Goal: Find specific page/section: Find specific page/section

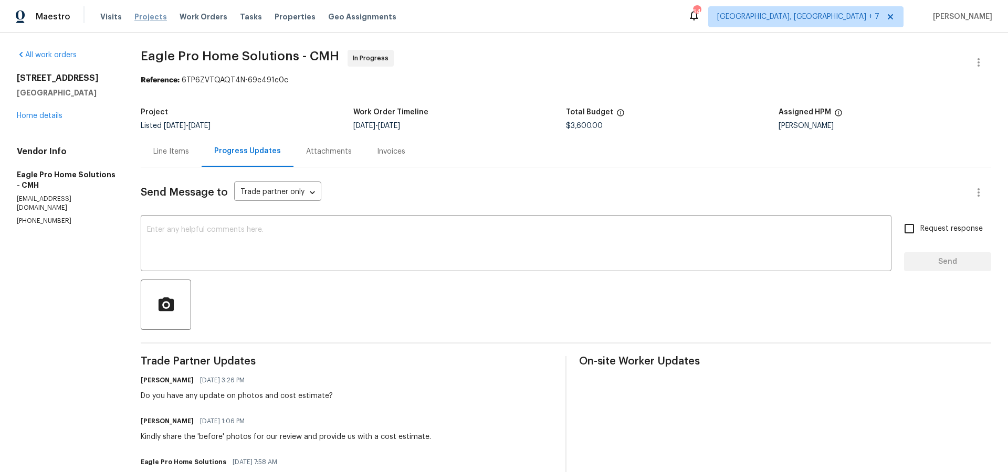
click at [141, 17] on span "Projects" at bounding box center [150, 17] width 33 height 10
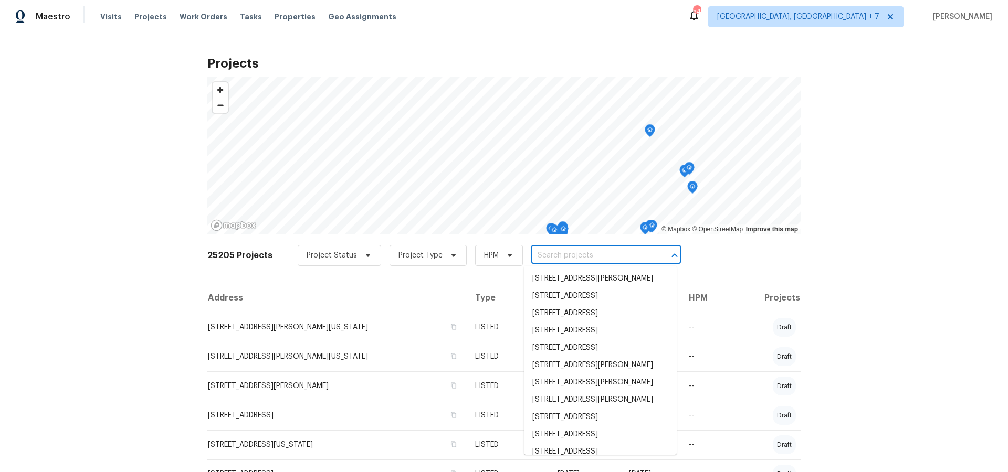
click at [545, 260] on input "text" at bounding box center [591, 256] width 120 height 16
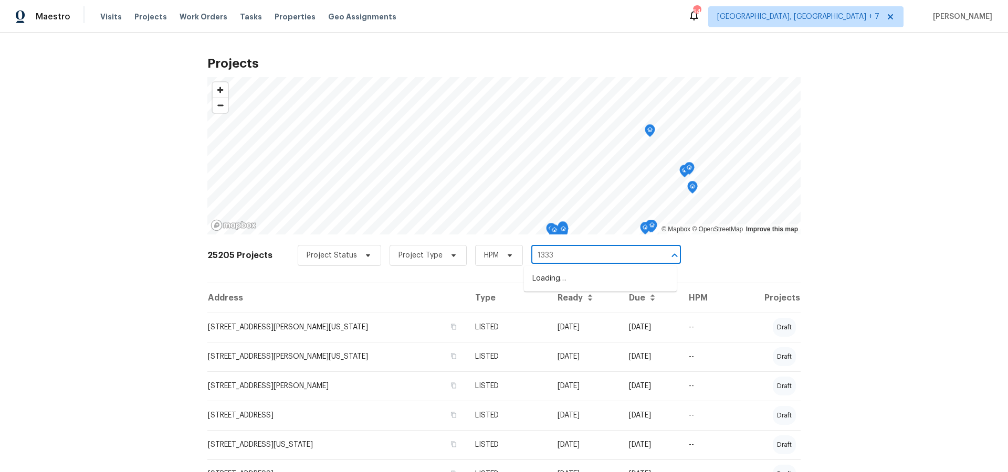
type input "13335"
click at [549, 284] on li "[STREET_ADDRESS]" at bounding box center [600, 278] width 153 height 17
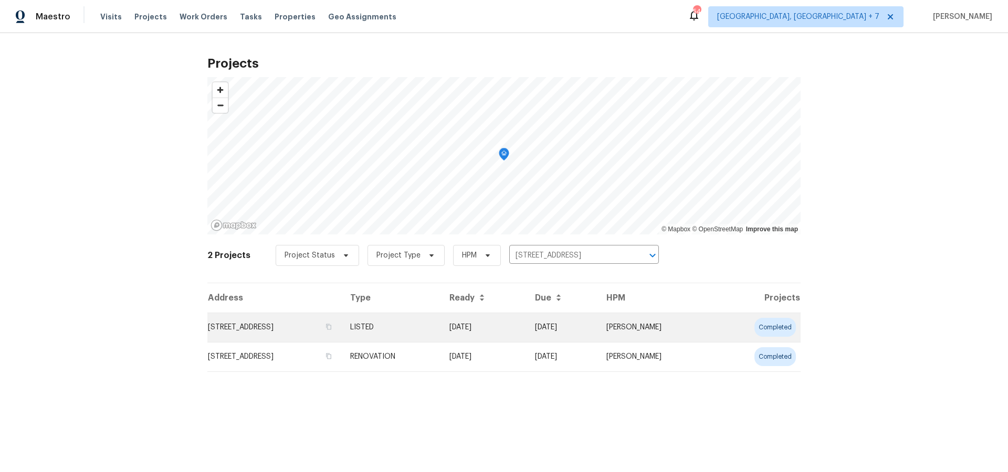
click at [281, 331] on td "[STREET_ADDRESS]" at bounding box center [274, 327] width 134 height 29
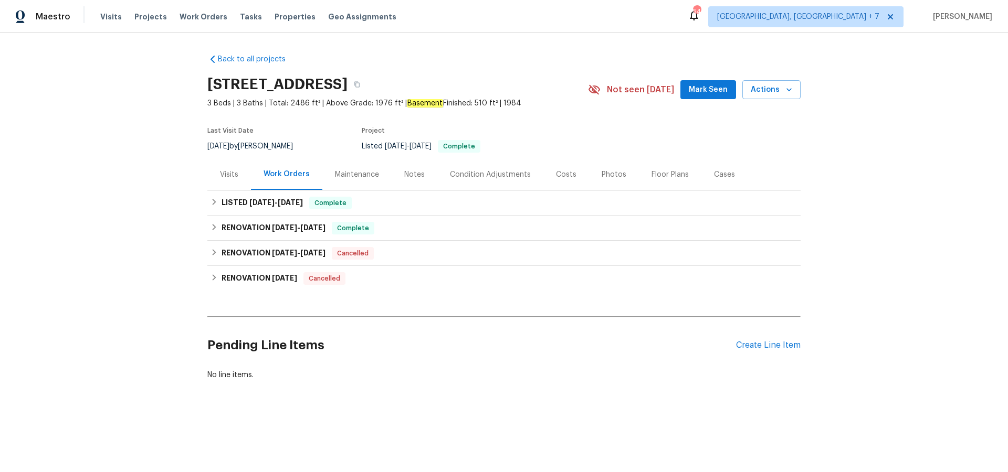
click at [724, 175] on div "Cases" at bounding box center [724, 174] width 21 height 10
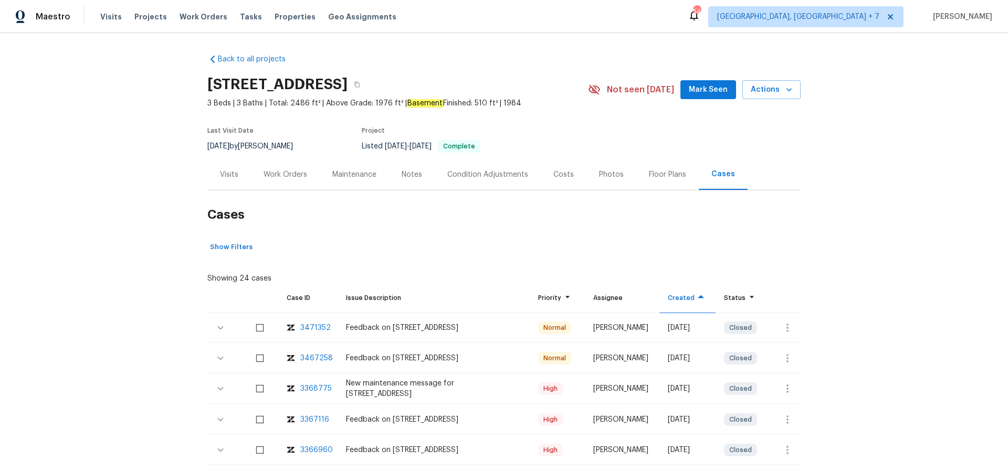
click at [315, 329] on div "3471352" at bounding box center [315, 328] width 30 height 10
click at [315, 360] on div "3467258" at bounding box center [316, 358] width 33 height 10
click at [223, 180] on div "Visits" at bounding box center [229, 174] width 44 height 31
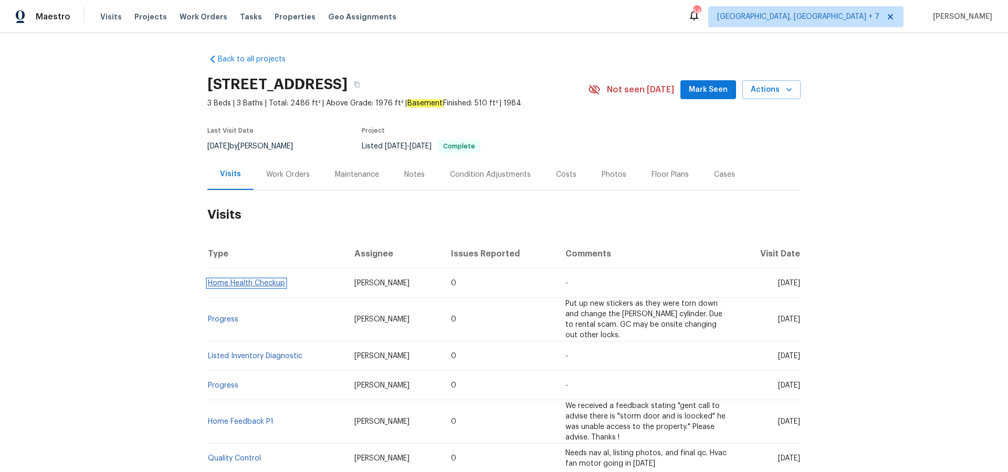
click at [264, 285] on link "Home Health Checkup" at bounding box center [246, 283] width 77 height 7
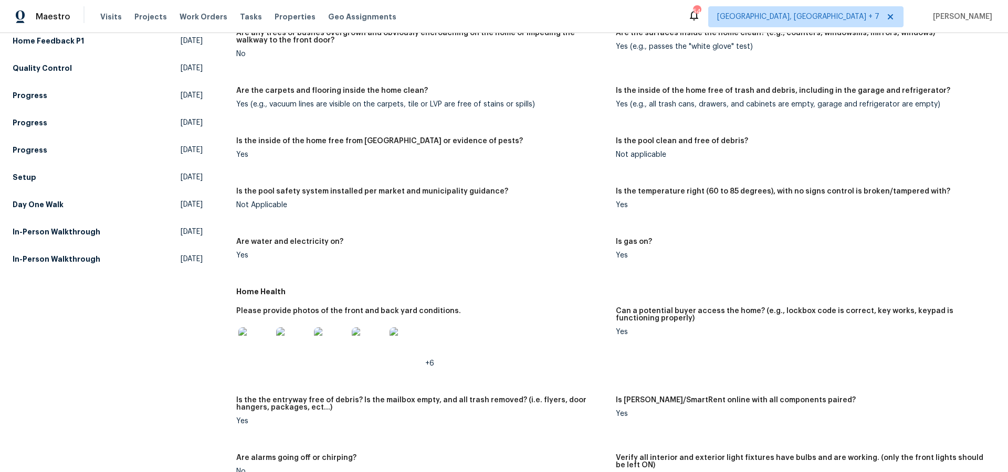
scroll to position [211, 0]
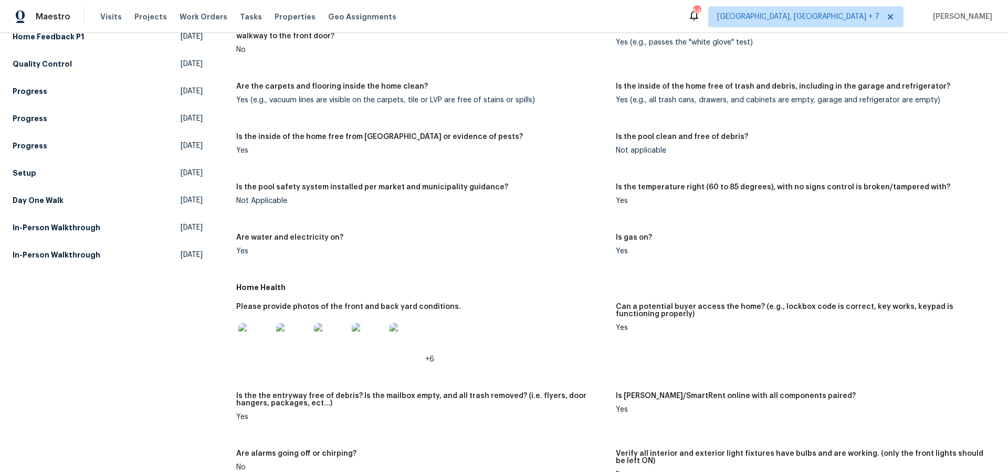
click at [264, 342] on img at bounding box center [255, 340] width 34 height 34
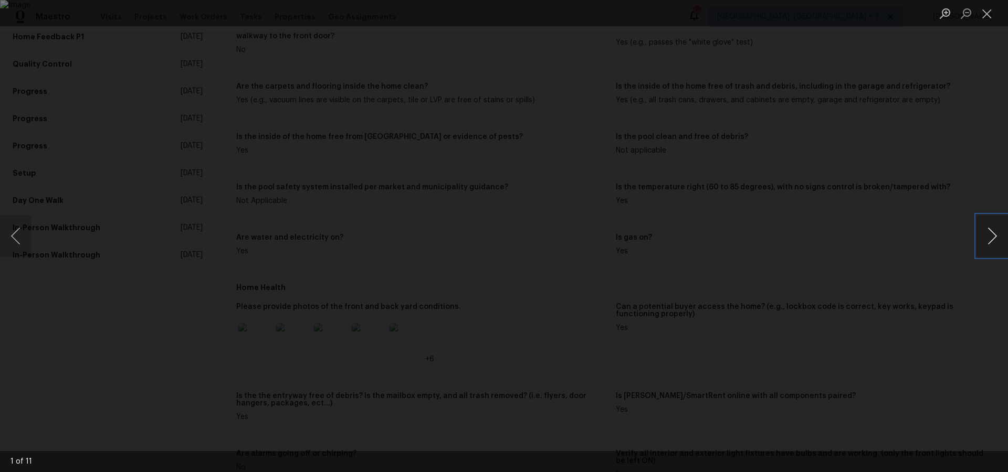
click at [991, 235] on button "Next image" at bounding box center [991, 236] width 31 height 42
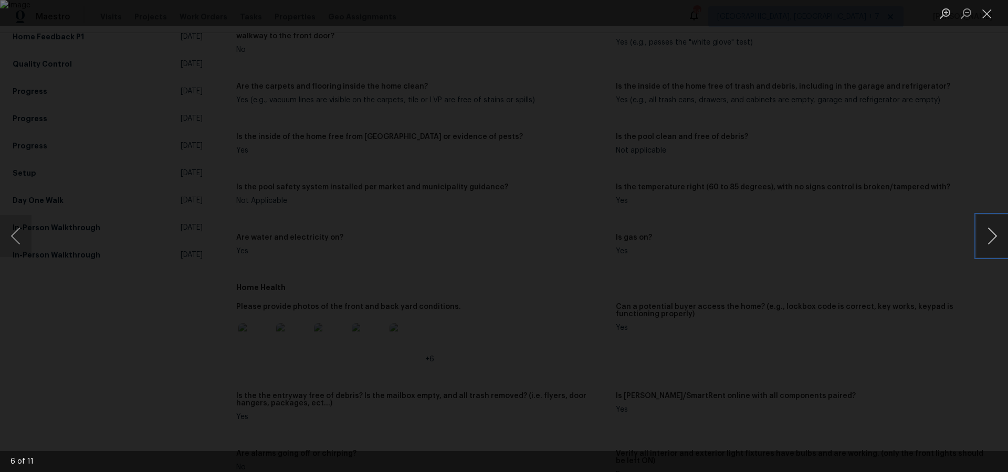
click at [991, 235] on button "Next image" at bounding box center [991, 236] width 31 height 42
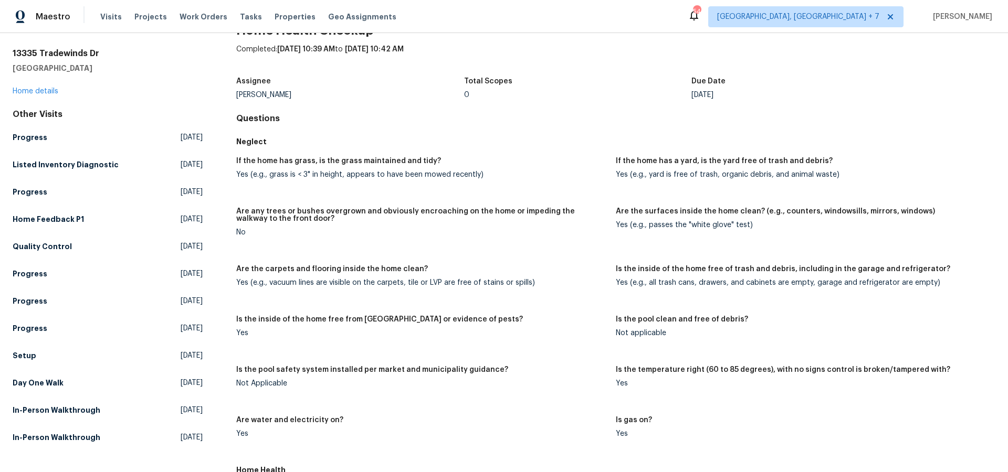
scroll to position [0, 0]
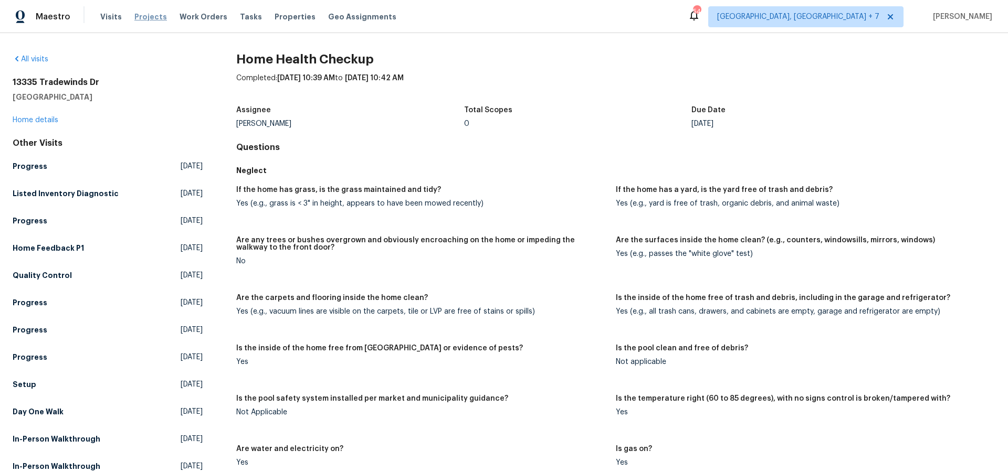
click at [146, 20] on span "Projects" at bounding box center [150, 17] width 33 height 10
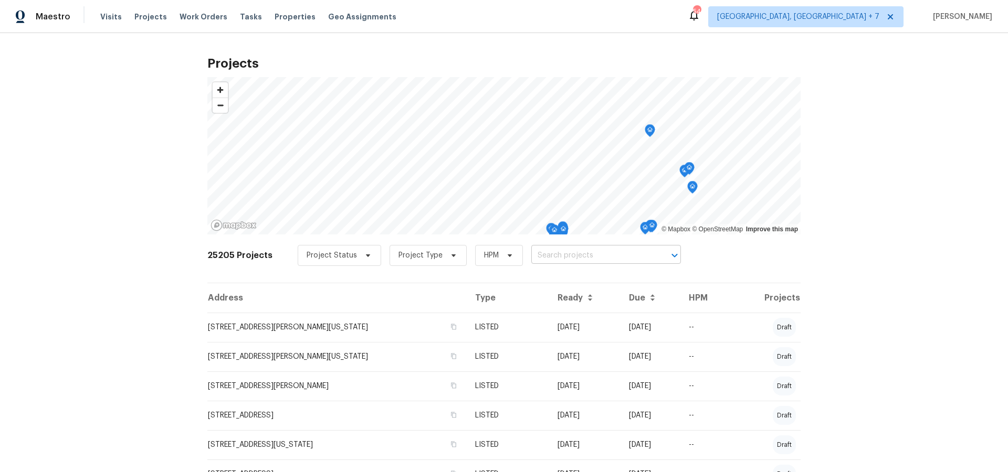
click at [558, 255] on input "text" at bounding box center [591, 256] width 120 height 16
click at [578, 256] on input "text" at bounding box center [591, 256] width 120 height 16
type input "33531"
click at [579, 271] on li "[STREET_ADDRESS][PERSON_NAME]" at bounding box center [600, 278] width 153 height 17
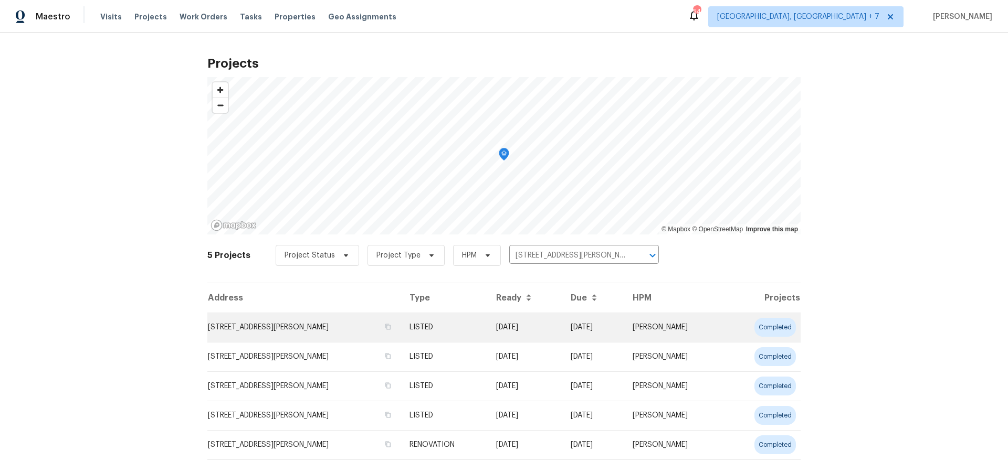
click at [269, 333] on td "[STREET_ADDRESS][PERSON_NAME]" at bounding box center [304, 327] width 194 height 29
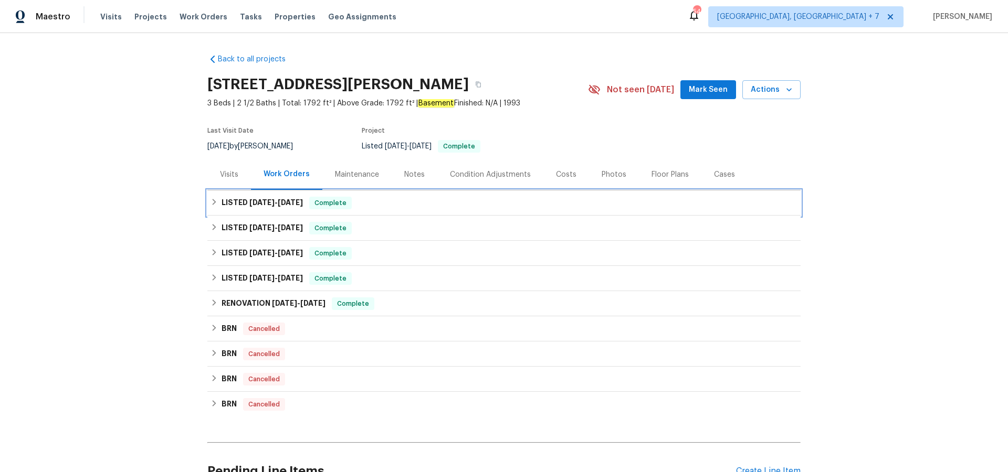
click at [263, 199] on span "[DATE]" at bounding box center [261, 202] width 25 height 7
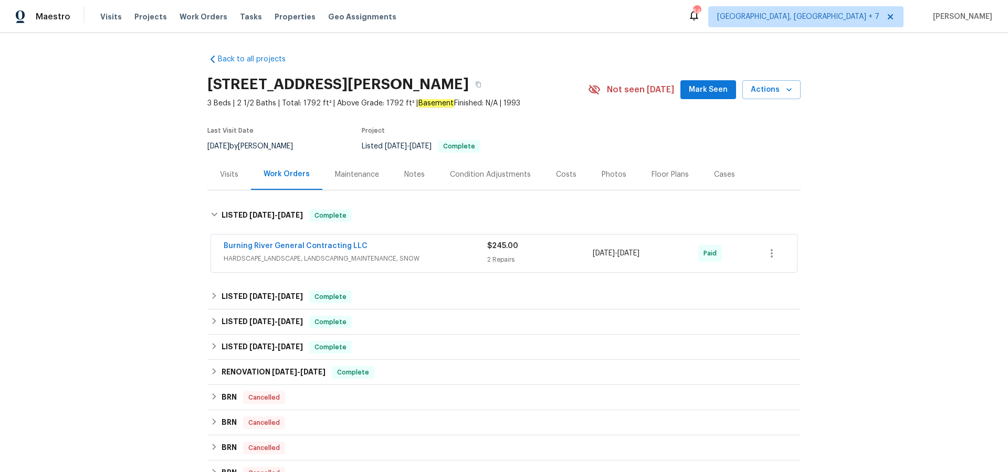
click at [237, 175] on div "Visits" at bounding box center [229, 174] width 18 height 10
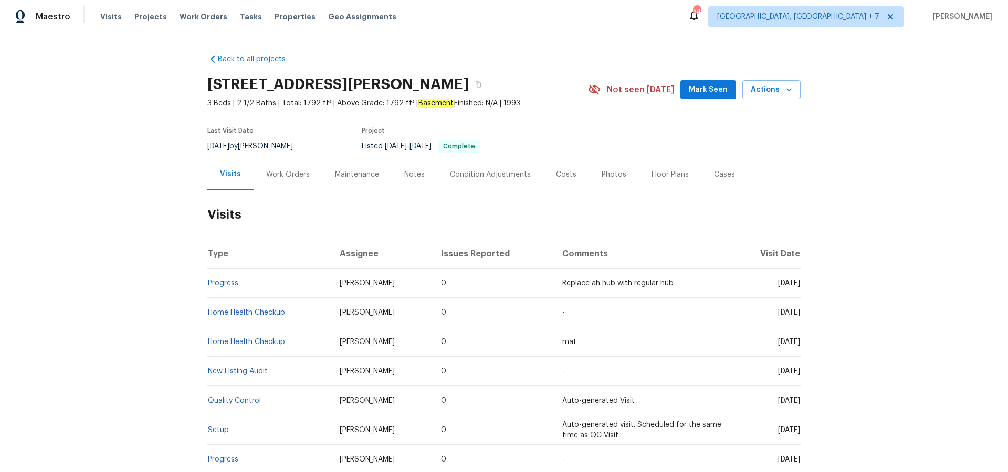
click at [298, 173] on div "Work Orders" at bounding box center [288, 174] width 44 height 10
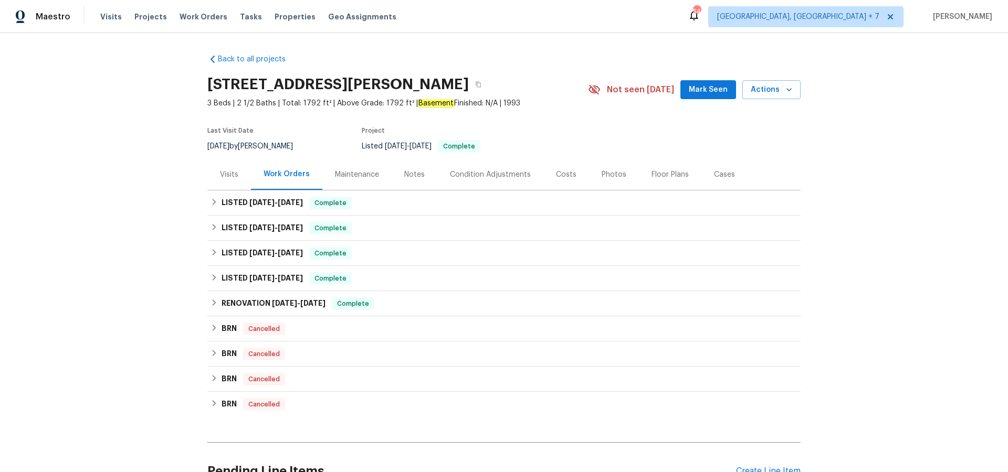
click at [721, 175] on div "Cases" at bounding box center [724, 174] width 21 height 10
